Goal: Task Accomplishment & Management: Manage account settings

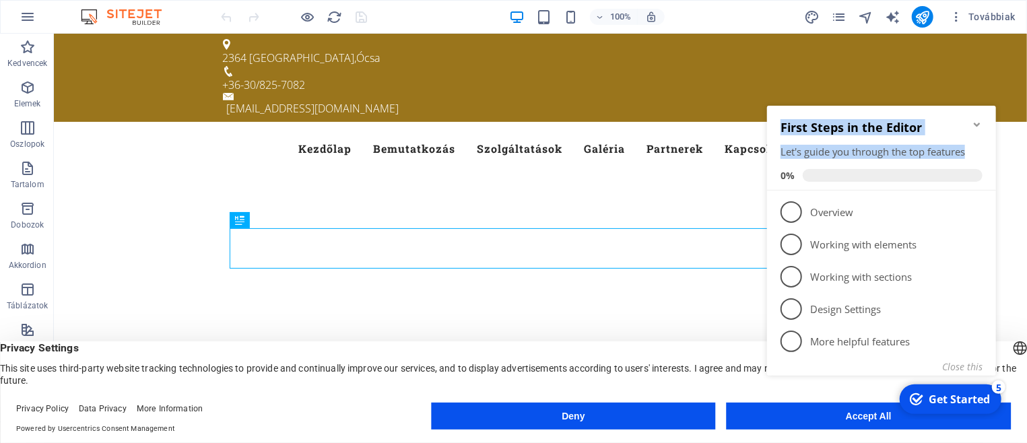
drag, startPoint x: 779, startPoint y: 119, endPoint x: 978, endPoint y: 150, distance: 201.7
click at [978, 150] on div "First Steps in the Editor Let's guide you through the top features 0%" at bounding box center [880, 147] width 229 height 85
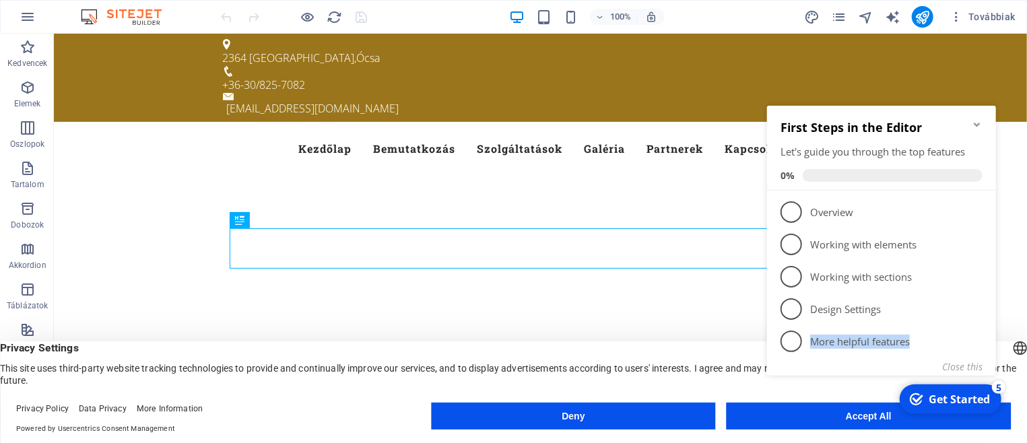
drag, startPoint x: 776, startPoint y: 117, endPoint x: 944, endPoint y: 357, distance: 293.4
click at [944, 357] on div "First Steps in the Editor Let's guide you through the top features 0% 1 Overvie…" at bounding box center [880, 238] width 229 height 267
copy link "5 More helpful features"
click at [976, 123] on icon "Minimize checklist" at bounding box center [976, 123] width 11 height 11
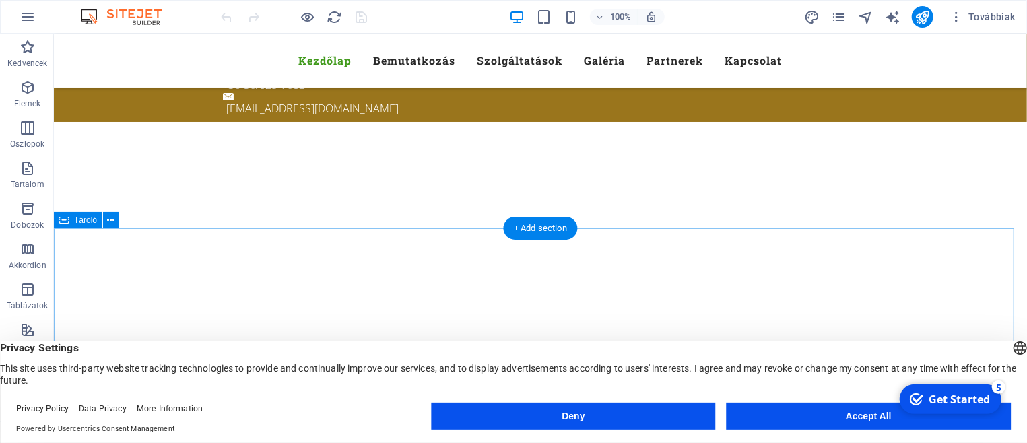
scroll to position [288, 0]
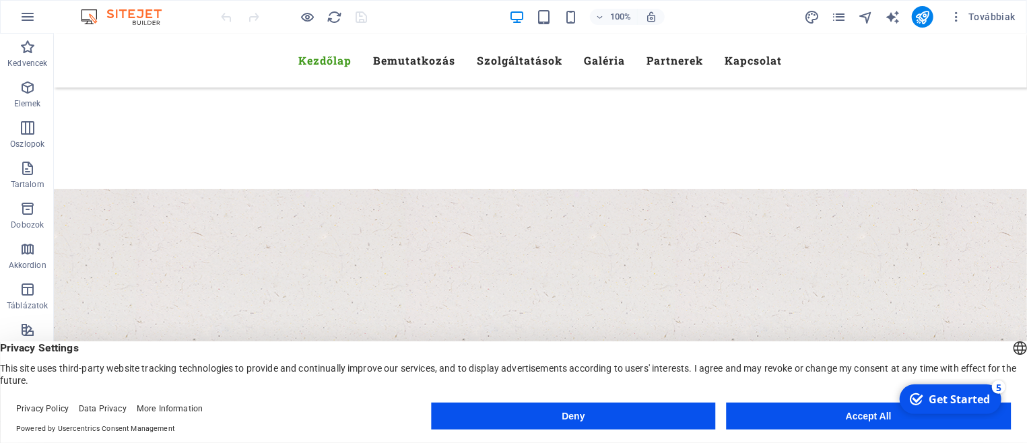
click at [811, 415] on button "Accept All" at bounding box center [868, 416] width 284 height 27
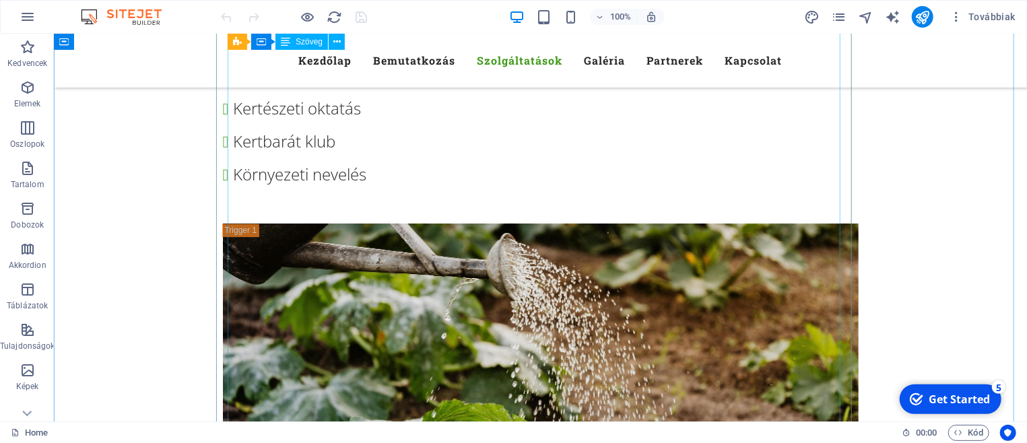
scroll to position [4258, 0]
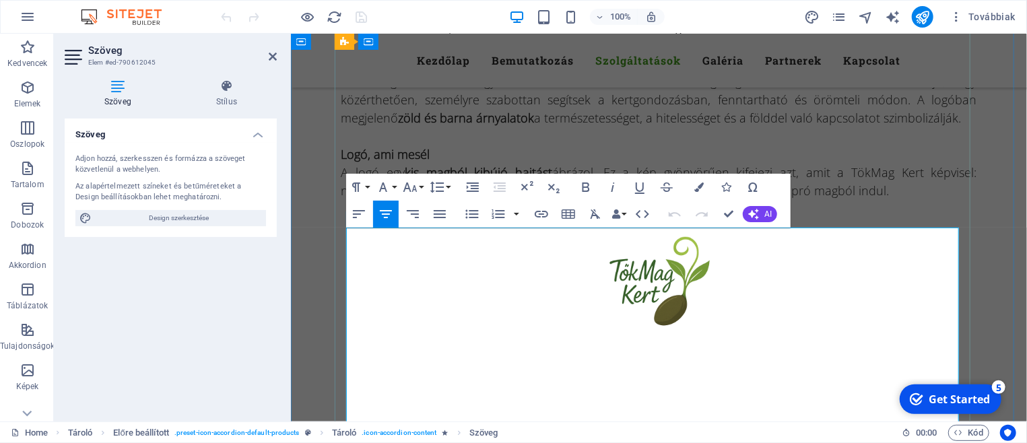
scroll to position [4089, 0]
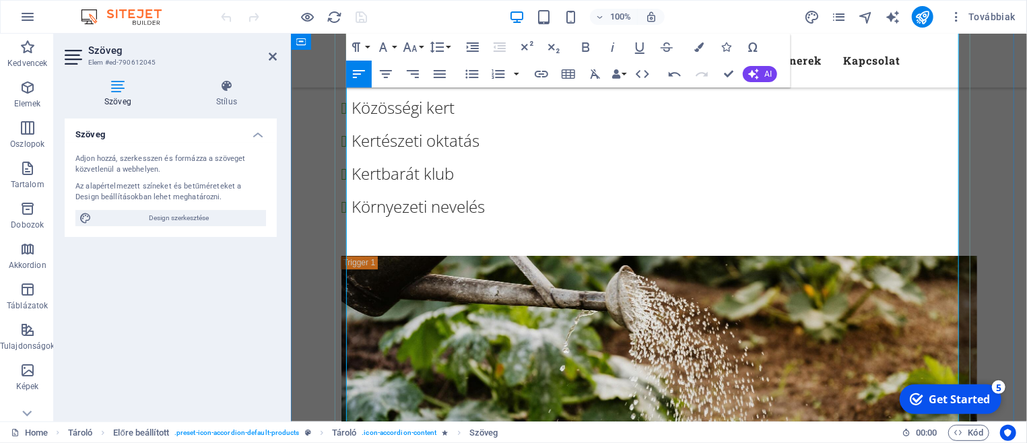
scroll to position [4233, 0]
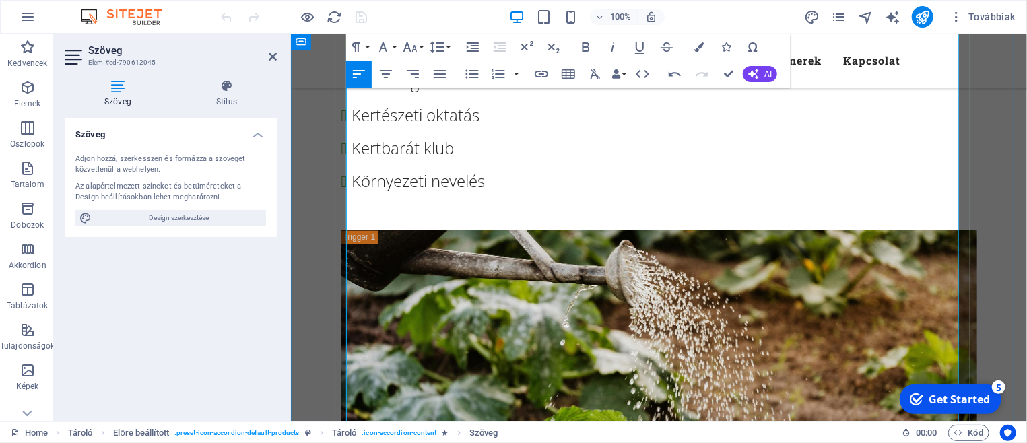
scroll to position [4305, 0]
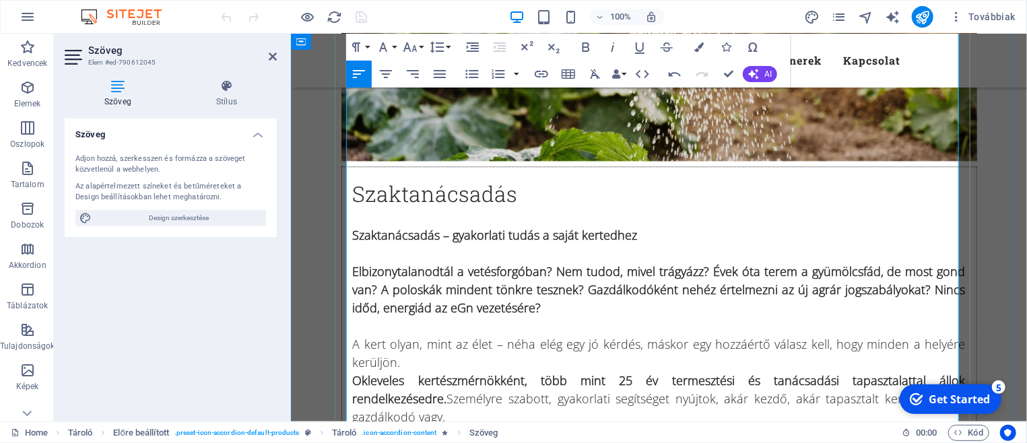
scroll to position [4594, 0]
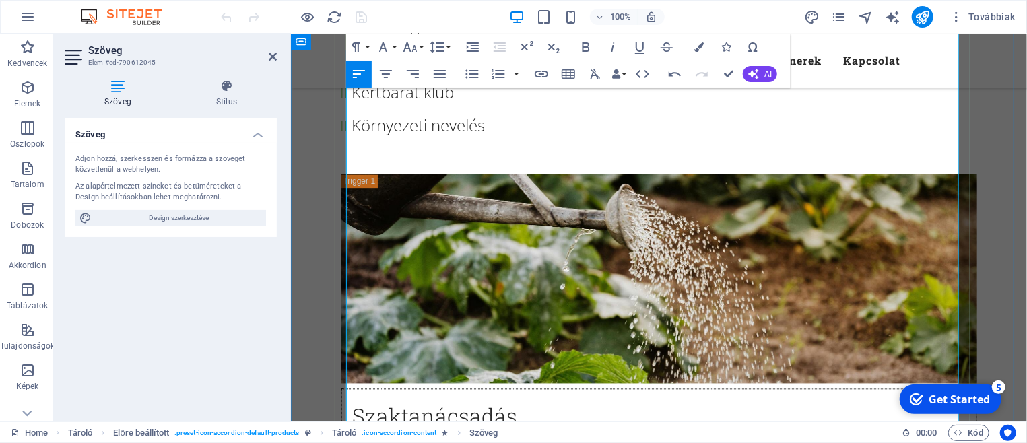
scroll to position [4305, 0]
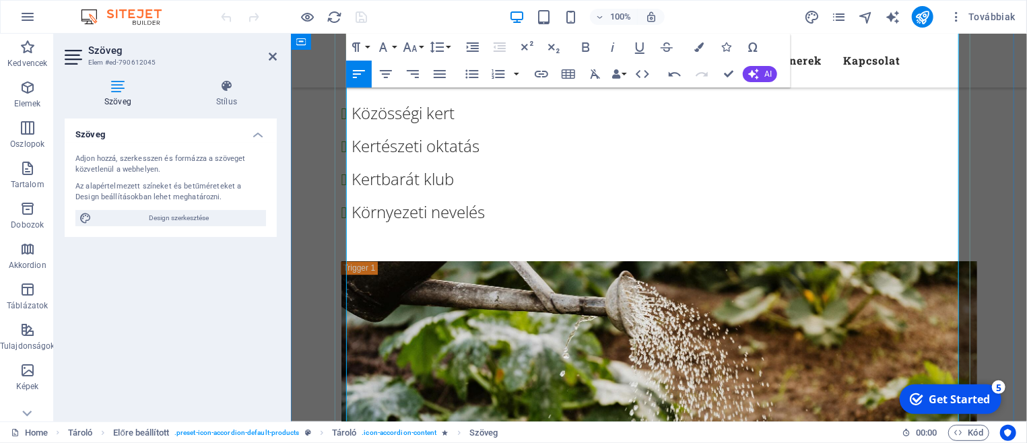
scroll to position [4233, 0]
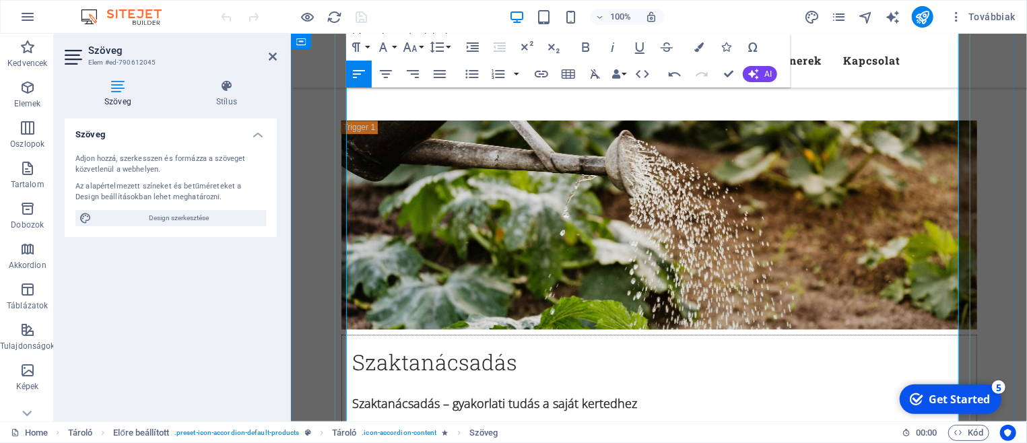
scroll to position [4378, 0]
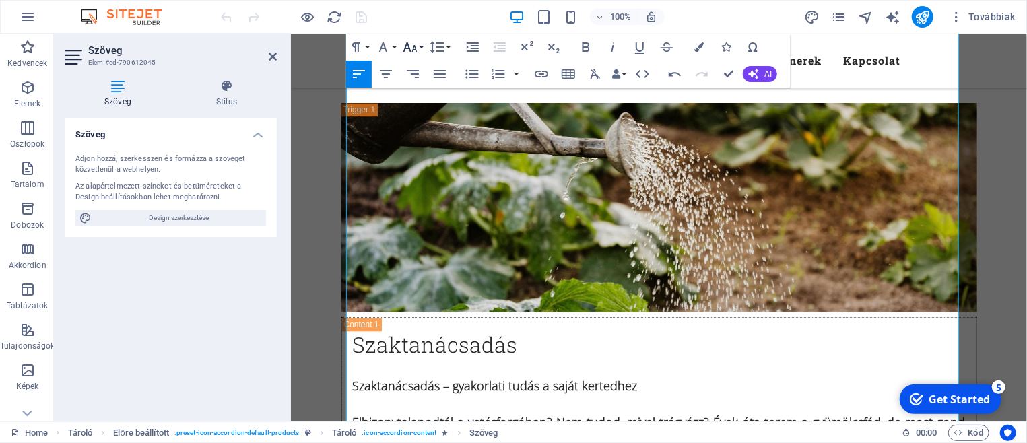
click at [419, 42] on button "Font Size" at bounding box center [413, 47] width 26 height 27
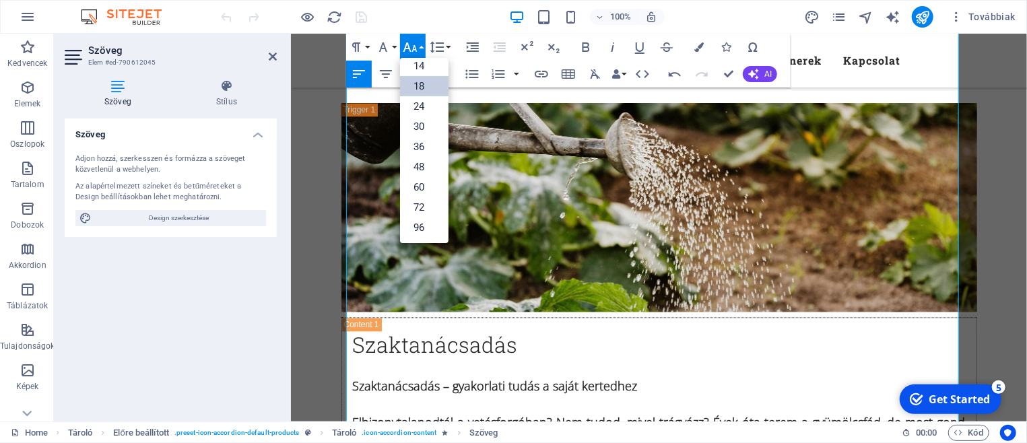
scroll to position [108, 0]
click at [417, 80] on link "18" at bounding box center [424, 87] width 48 height 20
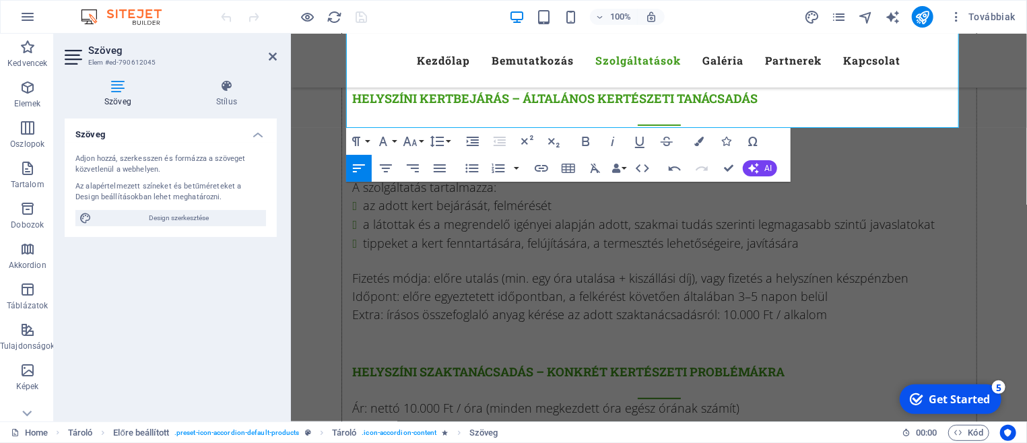
scroll to position [6037, 0]
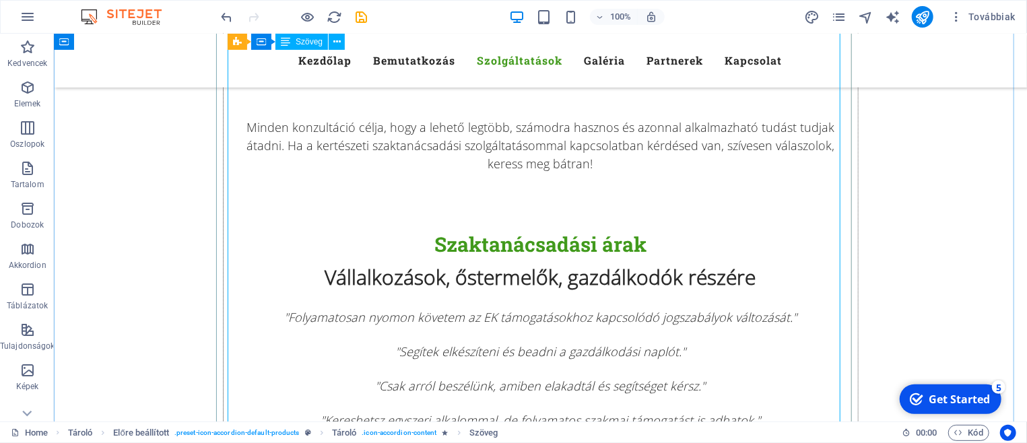
scroll to position [6319, 0]
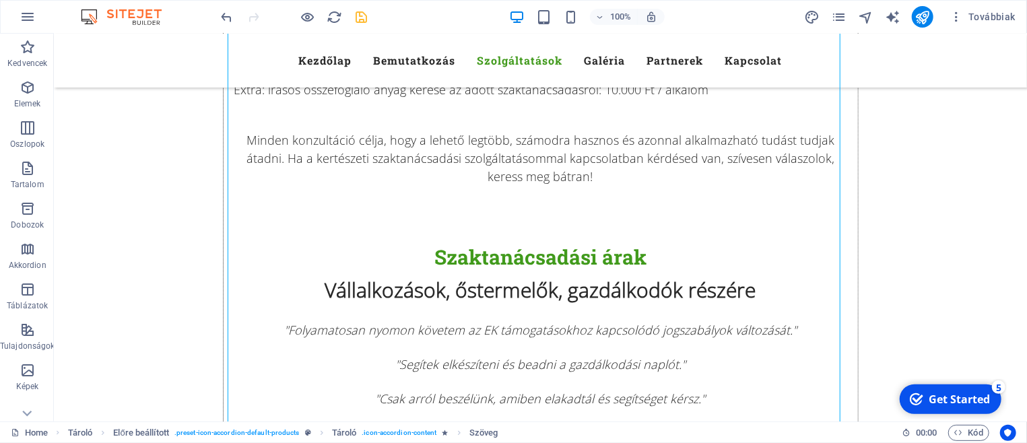
click at [357, 13] on icon "save" at bounding box center [361, 16] width 15 height 15
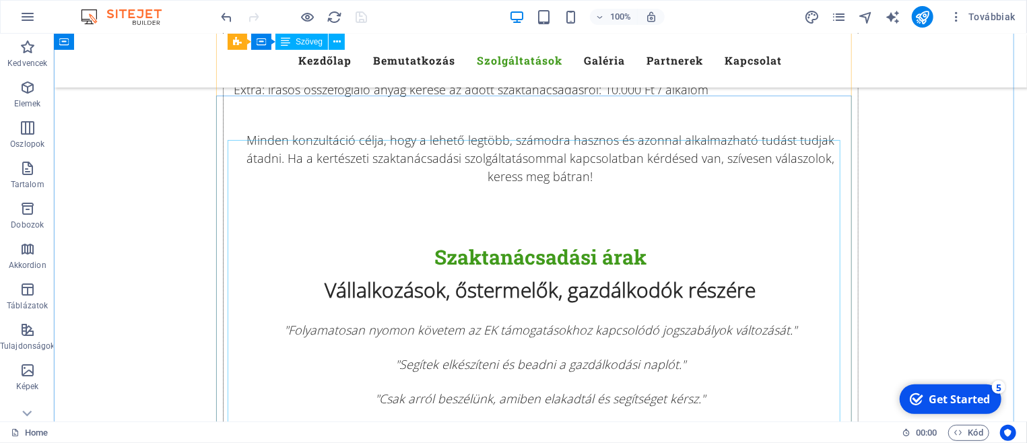
scroll to position [6030, 0]
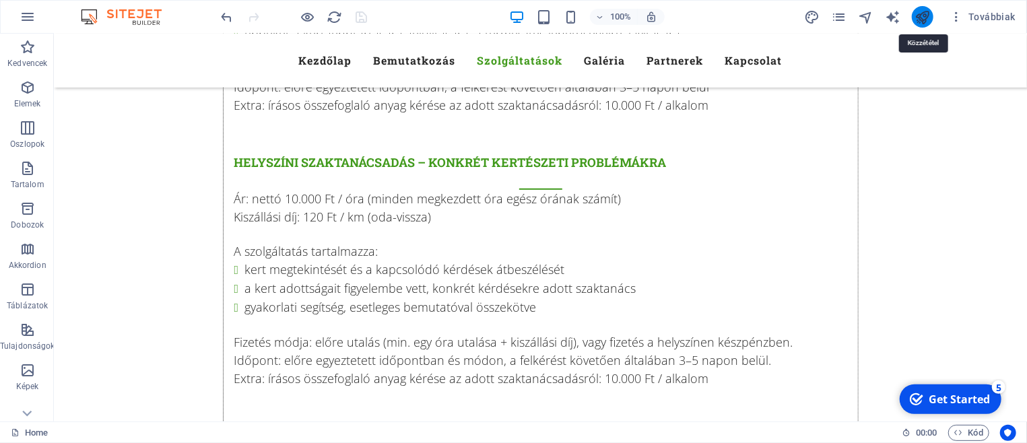
click at [916, 10] on icon "publish" at bounding box center [921, 16] width 15 height 15
